Goal: Transaction & Acquisition: Purchase product/service

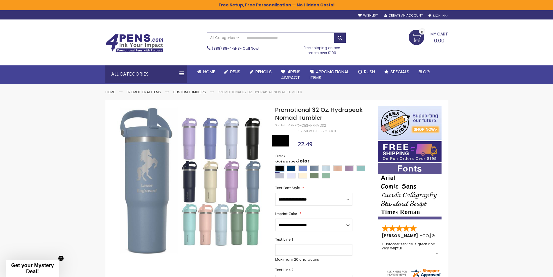
click at [278, 167] on div "Black" at bounding box center [279, 168] width 9 height 6
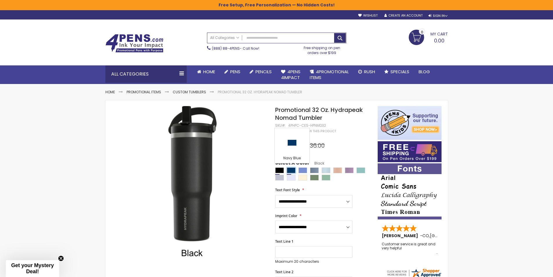
click at [293, 169] on div "Navy Blue" at bounding box center [291, 170] width 9 height 6
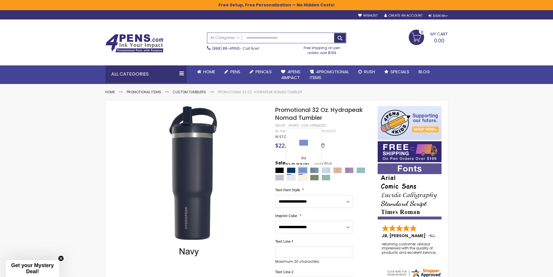
click at [304, 169] on div "Iris" at bounding box center [302, 170] width 9 height 6
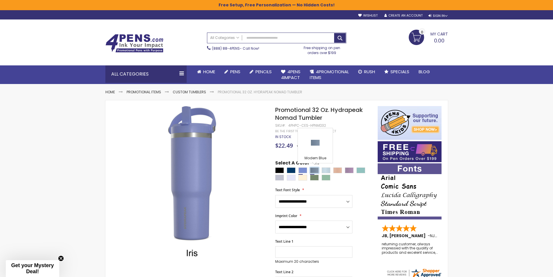
click at [315, 170] on div "Modern Blue" at bounding box center [314, 170] width 9 height 6
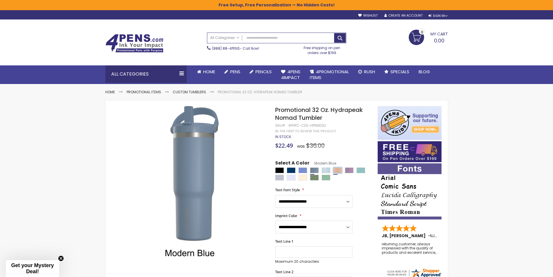
click at [334, 169] on div "Peony" at bounding box center [337, 170] width 9 height 6
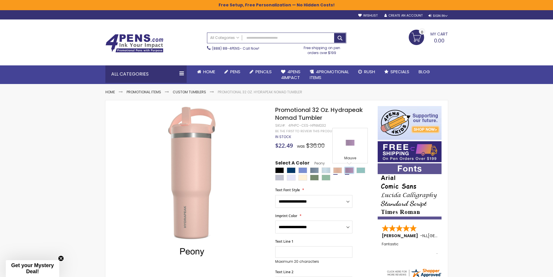
click at [352, 169] on div "Mauve" at bounding box center [349, 170] width 9 height 6
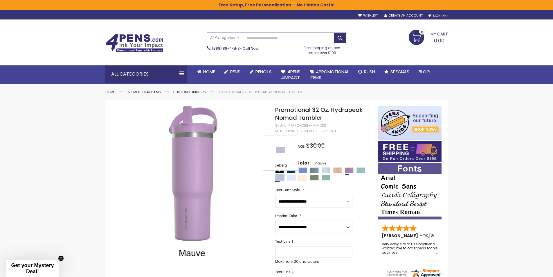
click at [278, 177] on div "Iceberg" at bounding box center [279, 177] width 9 height 6
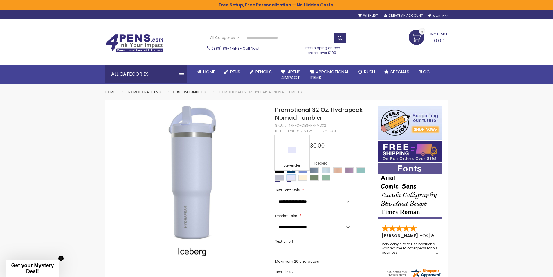
click at [291, 177] on div "Lavender" at bounding box center [291, 177] width 9 height 6
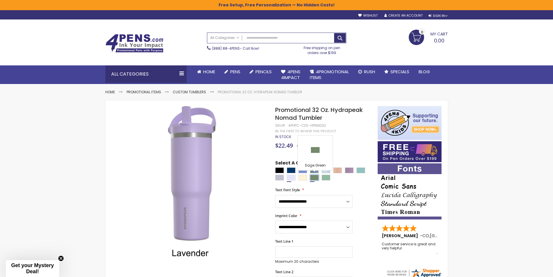
click at [314, 178] on div "Sage Green" at bounding box center [314, 177] width 9 height 6
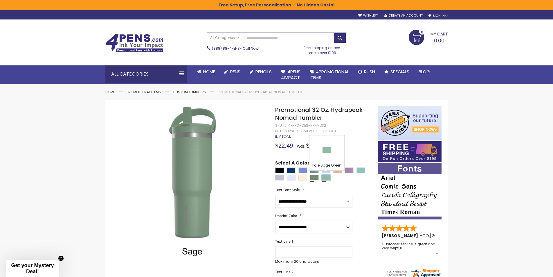
click at [323, 175] on div "Pale Sage Green" at bounding box center [326, 177] width 9 height 6
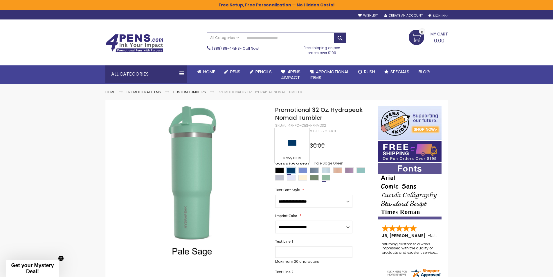
click at [292, 170] on div "Navy Blue" at bounding box center [291, 170] width 9 height 6
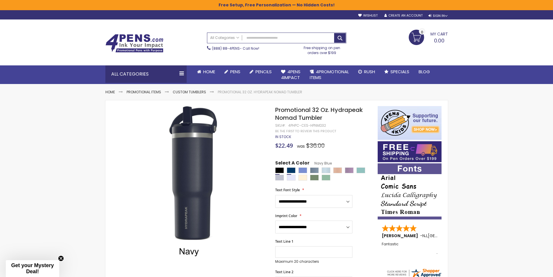
drag, startPoint x: 272, startPoint y: 170, endPoint x: 278, endPoint y: 170, distance: 5.5
click at [278, 170] on div "Black" at bounding box center [279, 170] width 9 height 6
type input "****"
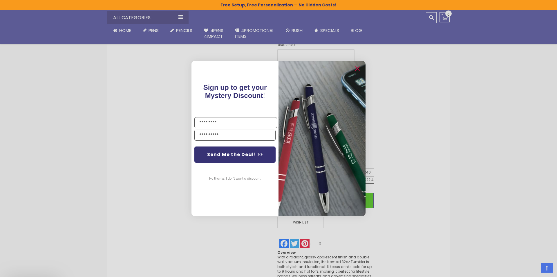
scroll to position [319, 0]
